Goal: Transaction & Acquisition: Purchase product/service

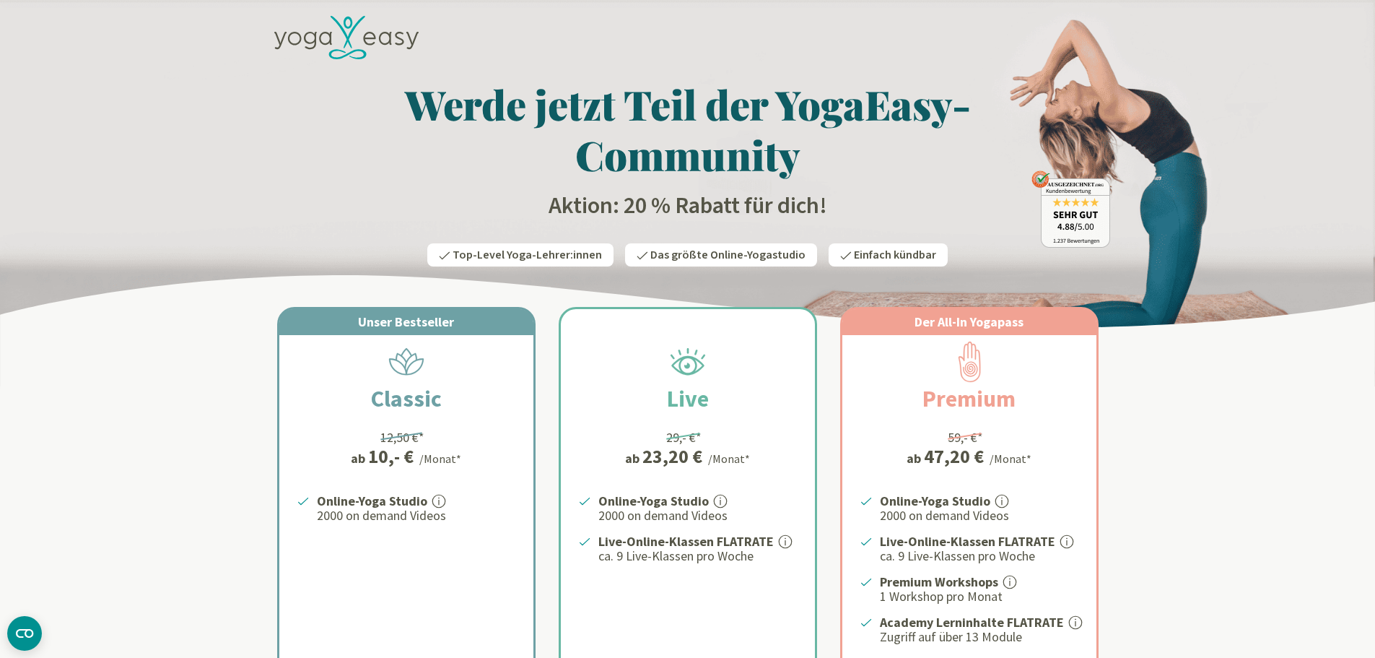
click at [680, 200] on h2 "Aktion: 20 % Rabatt für dich!" at bounding box center [688, 205] width 845 height 29
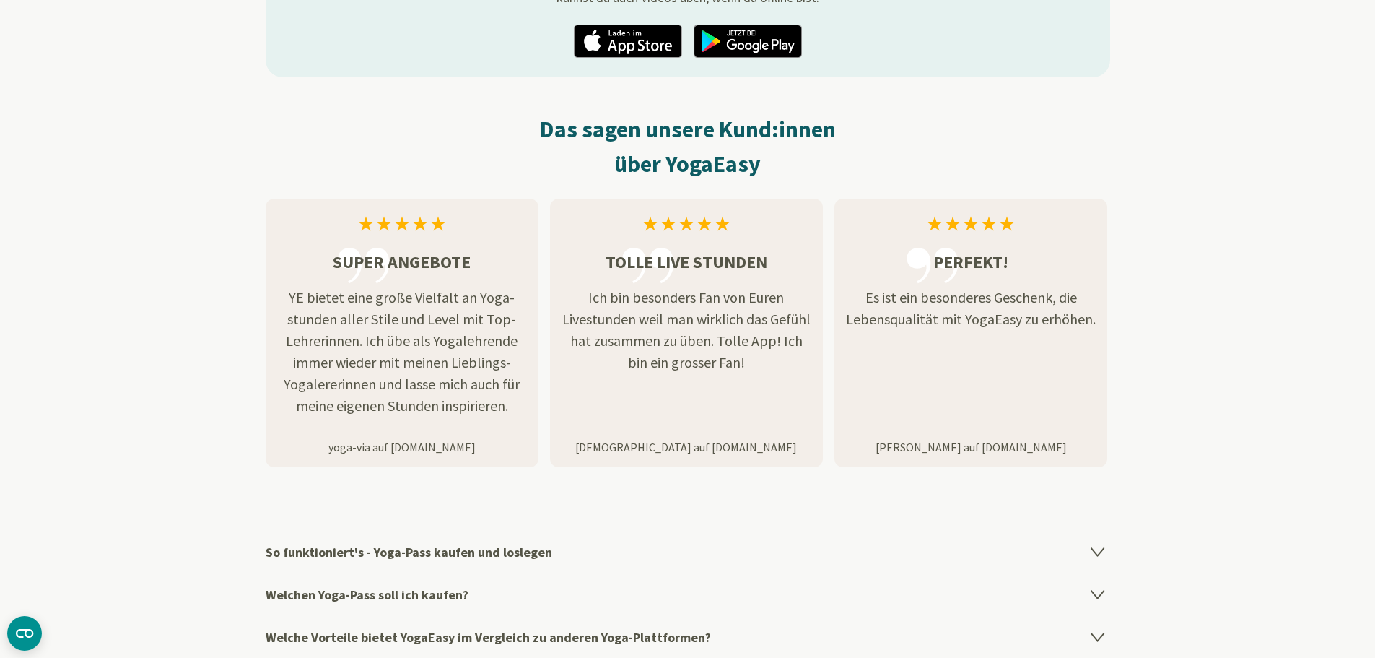
scroll to position [1949, 0]
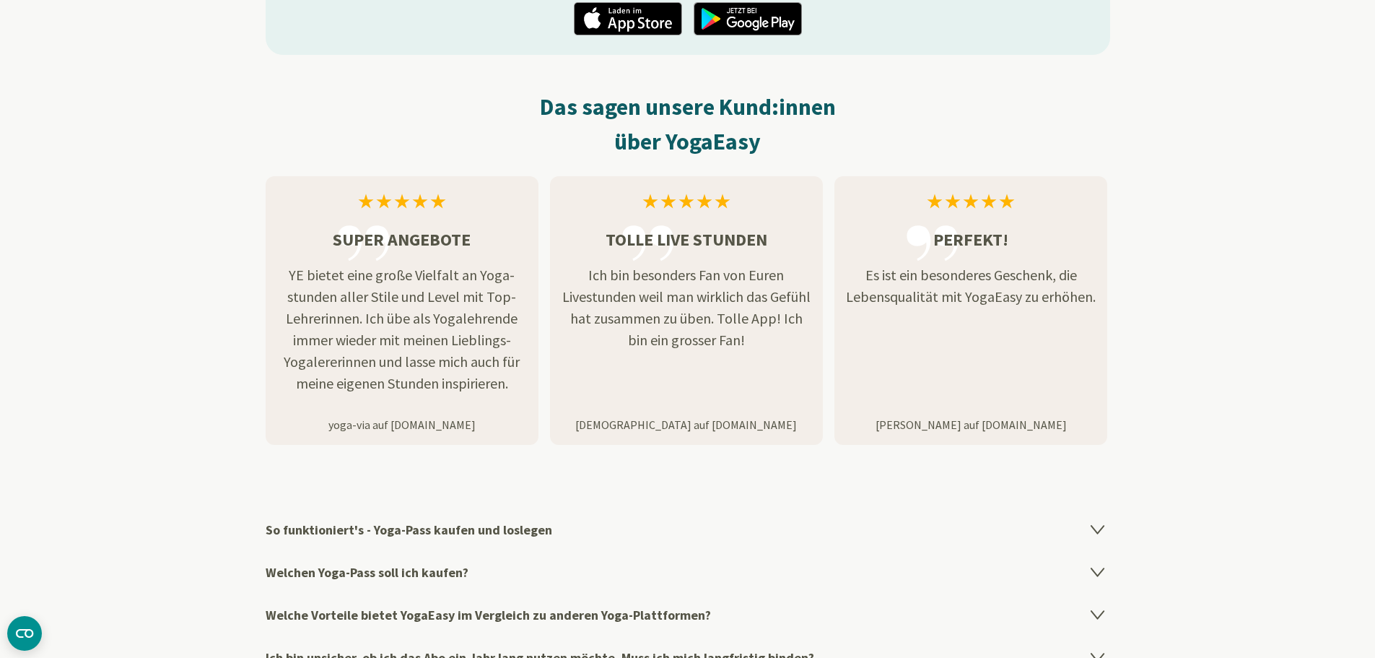
click at [384, 524] on h4 "So funktioniert's - Yoga-Pass kaufen und loslegen" at bounding box center [688, 529] width 845 height 43
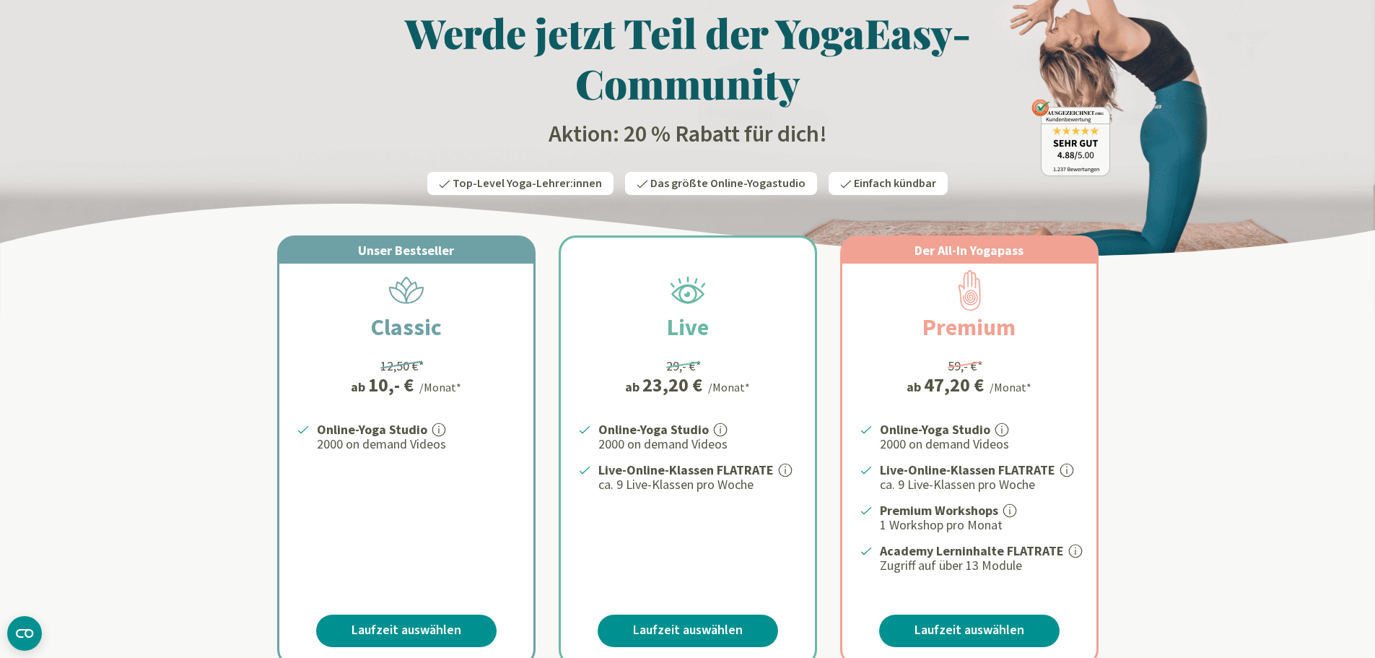
scroll to position [0, 0]
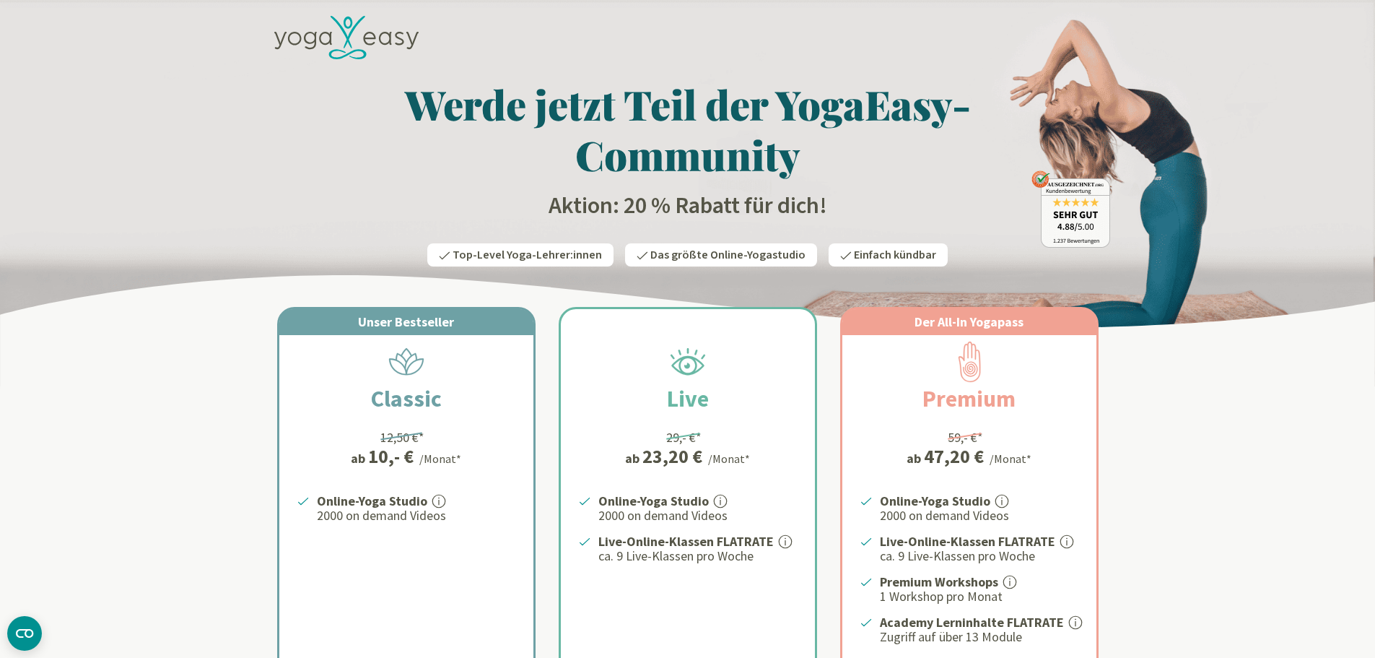
click at [351, 38] on icon at bounding box center [346, 38] width 144 height 44
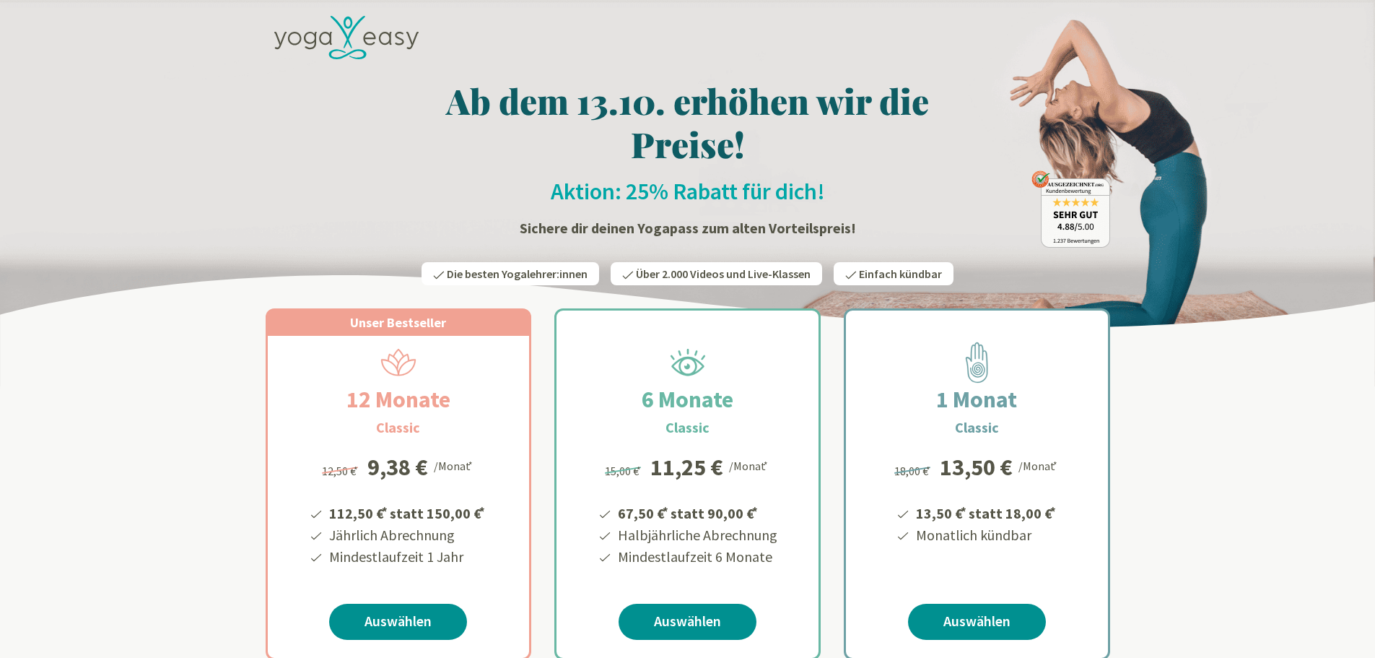
click at [394, 627] on link "Auswählen" at bounding box center [398, 621] width 138 height 36
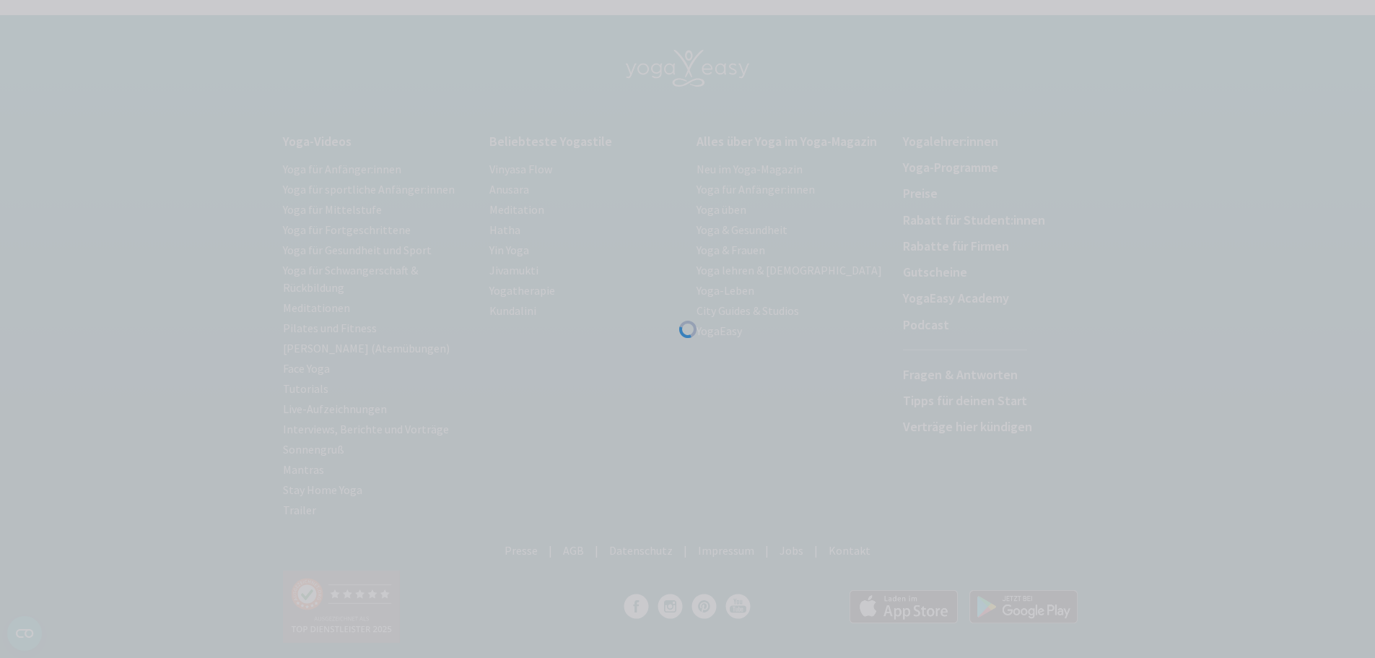
scroll to position [120, 0]
